Goal: Task Accomplishment & Management: Manage account settings

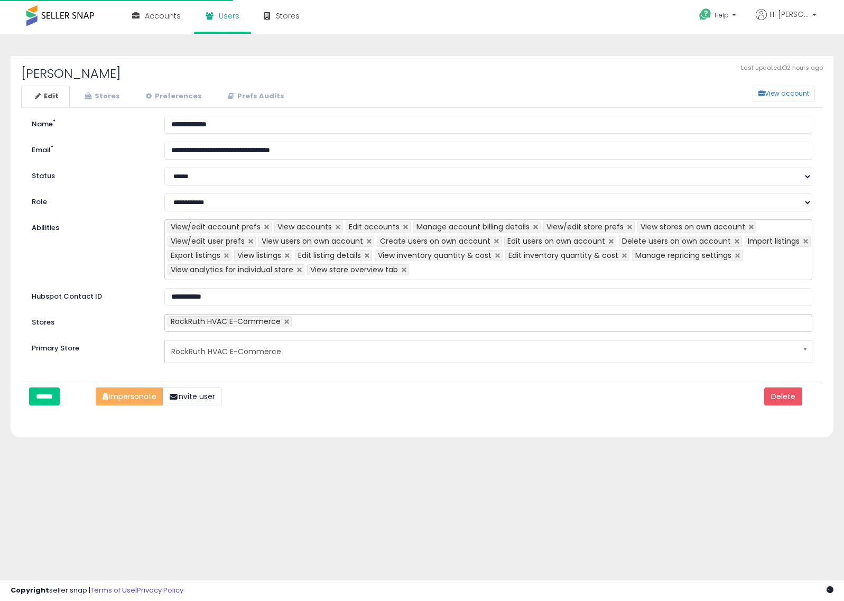
select select "**"
click at [109, 96] on link "Stores" at bounding box center [101, 97] width 60 height 22
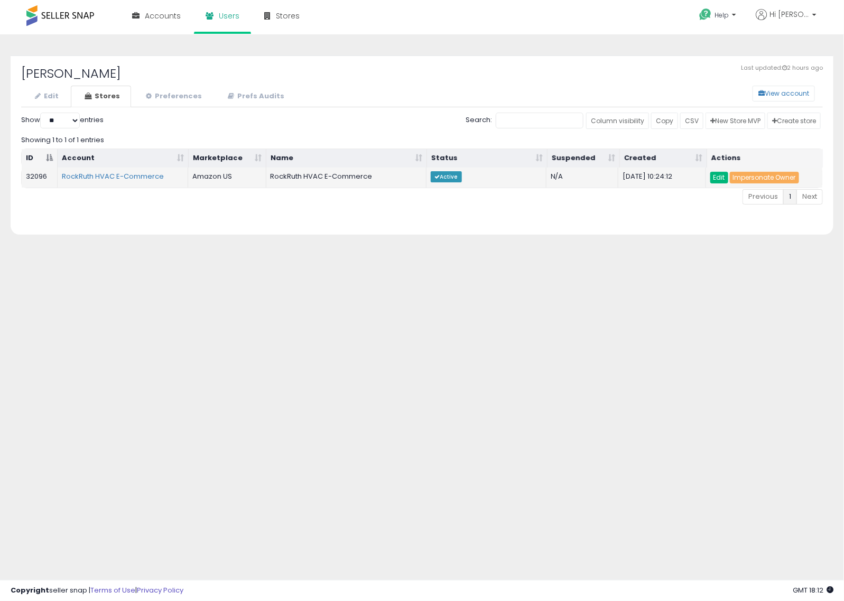
click at [717, 175] on link "Edit" at bounding box center [719, 178] width 18 height 12
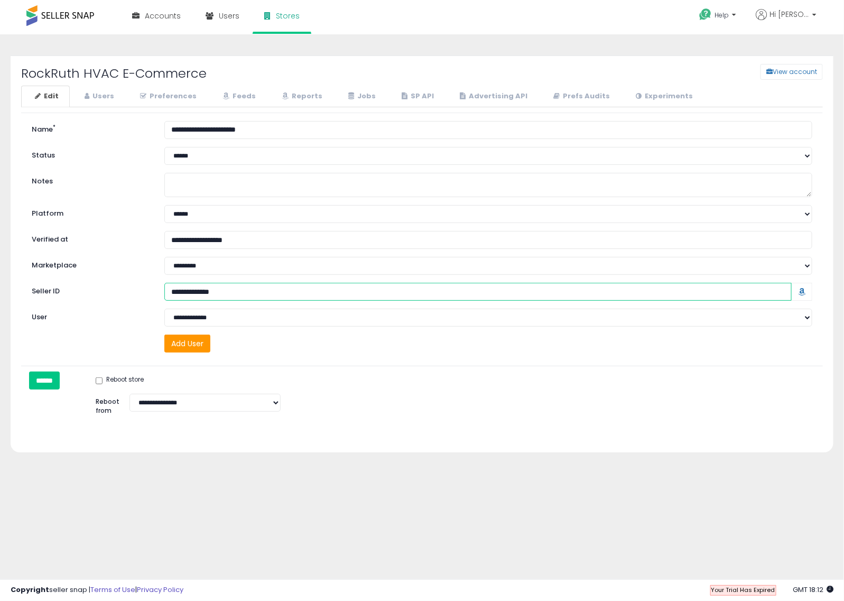
click at [235, 294] on input "Seller ID" at bounding box center [477, 292] width 627 height 18
click at [122, 102] on link "Users" at bounding box center [98, 97] width 54 height 22
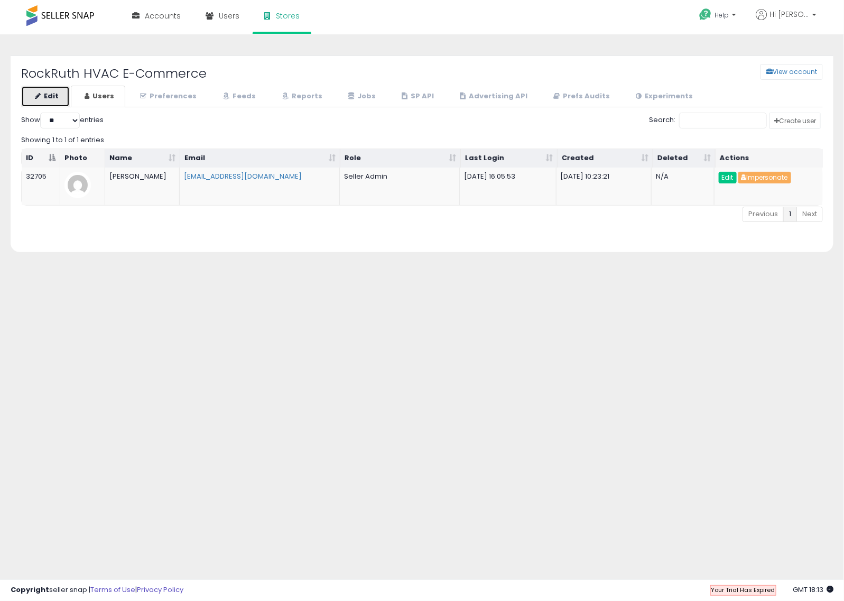
click at [50, 101] on link "Edit" at bounding box center [45, 97] width 49 height 22
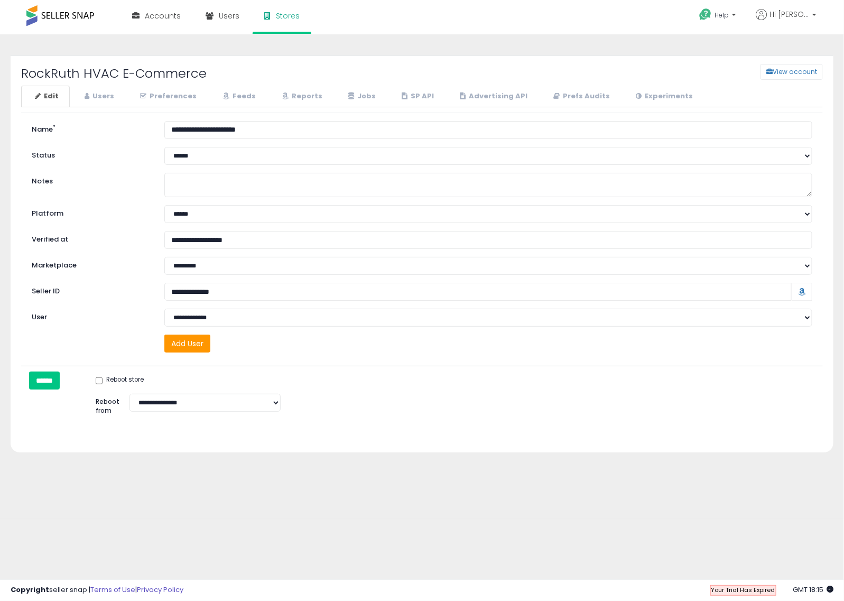
click at [32, 296] on label "Seller ID" at bounding box center [90, 290] width 133 height 14
click at [164, 296] on input "Seller ID" at bounding box center [477, 292] width 627 height 18
click at [109, 99] on link "Users" at bounding box center [98, 97] width 54 height 22
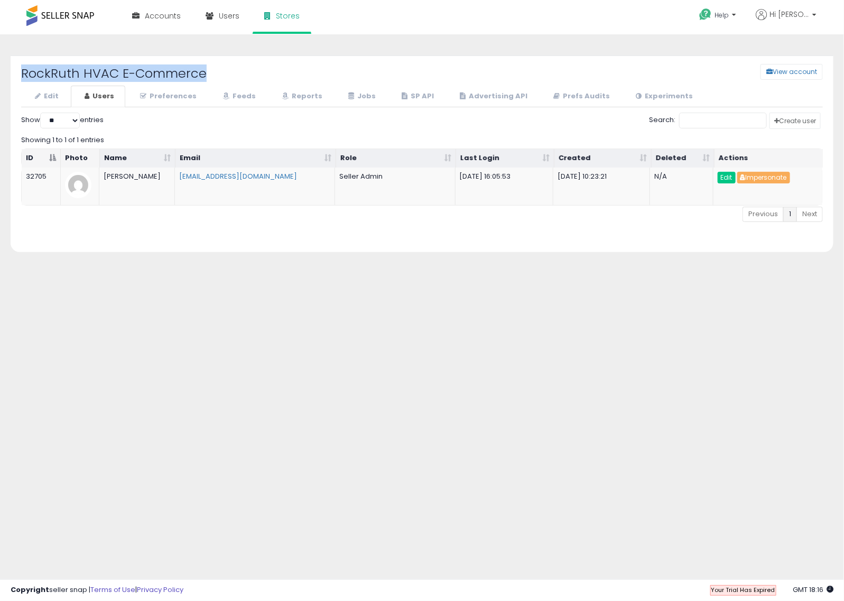
drag, startPoint x: 222, startPoint y: 70, endPoint x: 16, endPoint y: 62, distance: 205.7
click at [16, 62] on div "RockRuth HVAC E-Commerce View account Edit Users" at bounding box center [422, 153] width 823 height 197
copy h2 "RockRuth HVAC E-Commerce"
click at [175, 17] on span "Accounts" at bounding box center [163, 16] width 36 height 11
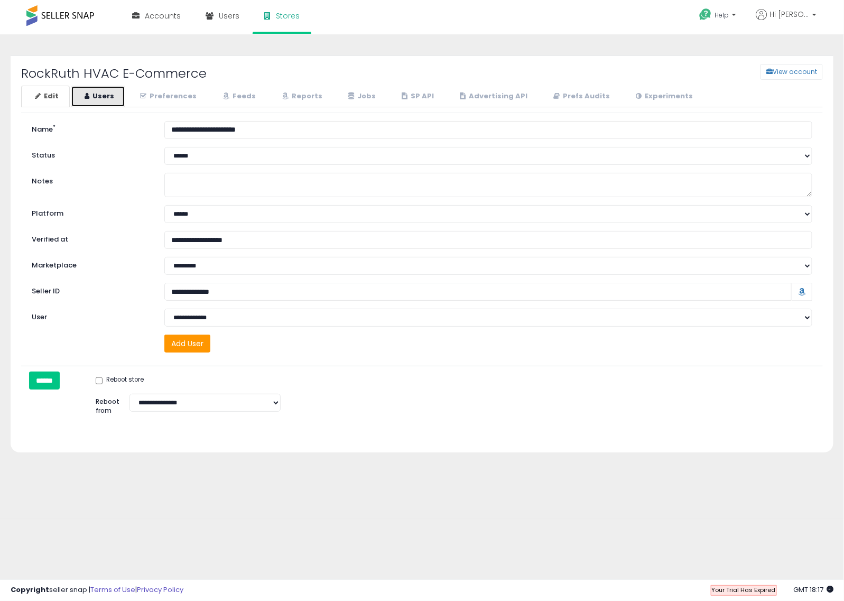
click at [87, 94] on icon at bounding box center [87, 95] width 5 height 7
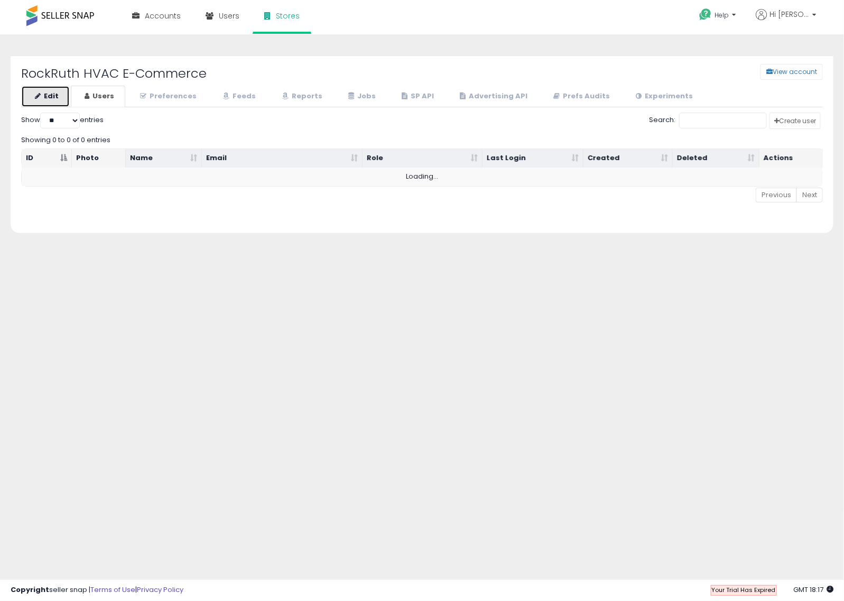
click at [50, 98] on link "Edit" at bounding box center [45, 97] width 49 height 22
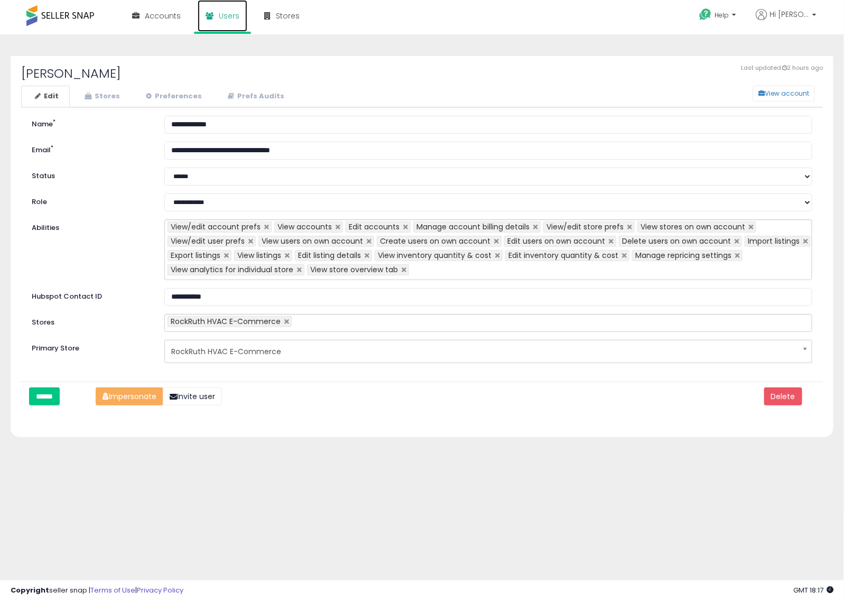
click at [234, 18] on span "Users" at bounding box center [229, 16] width 21 height 11
click at [109, 103] on link "Stores" at bounding box center [101, 97] width 60 height 22
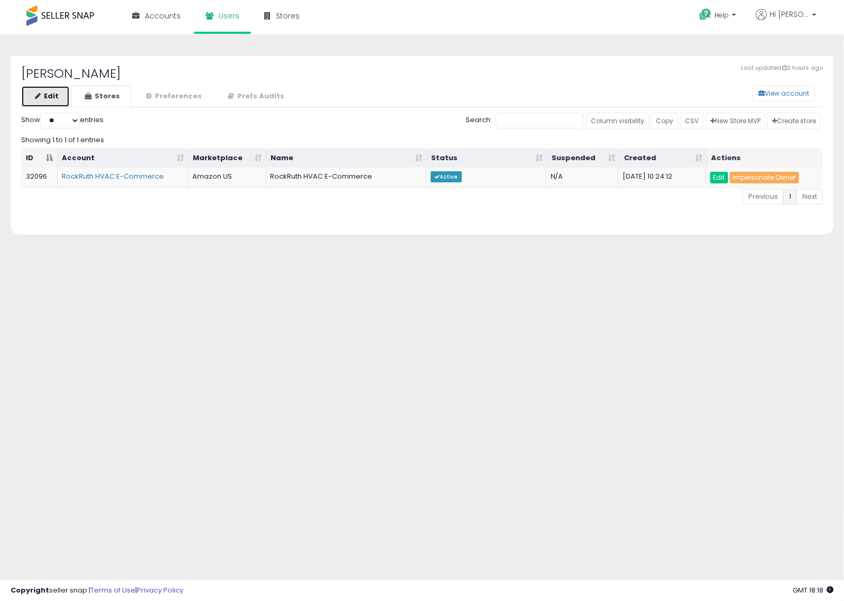
click at [58, 94] on link "Edit" at bounding box center [45, 97] width 49 height 22
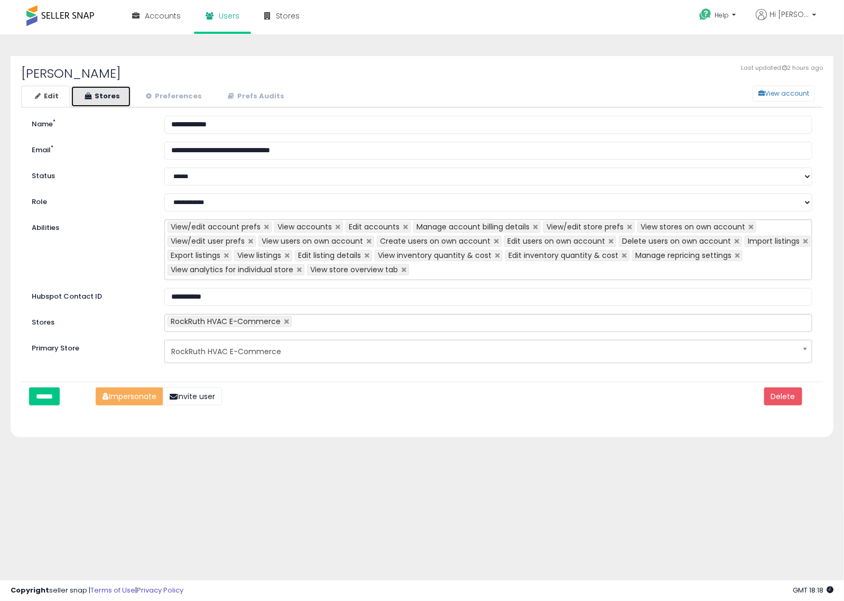
click at [92, 101] on link "Stores" at bounding box center [101, 97] width 60 height 22
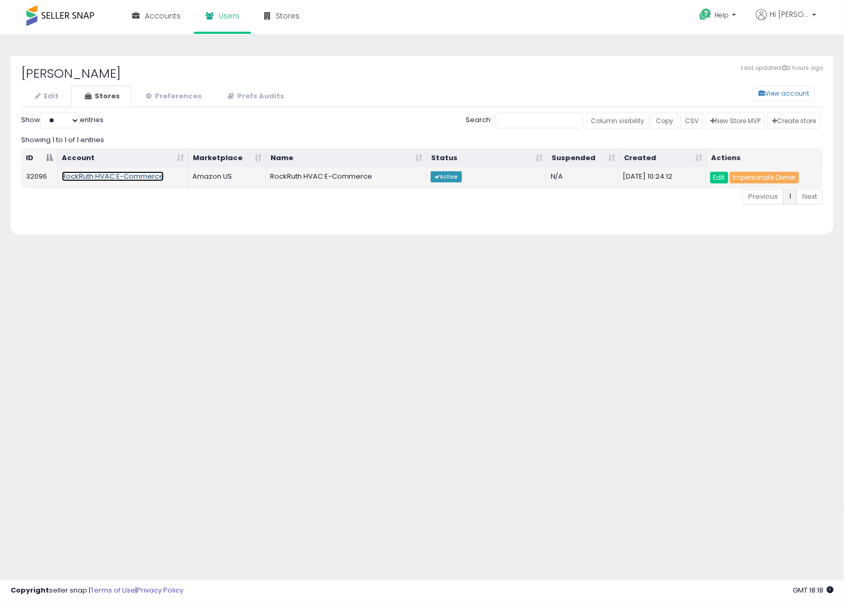
click at [138, 179] on link "RockRuth HVAC E-Commerce" at bounding box center [113, 176] width 102 height 10
